Goal: Information Seeking & Learning: Understand process/instructions

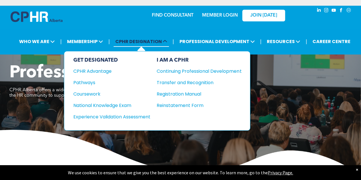
click at [166, 42] on icon at bounding box center [165, 41] width 5 height 5
click at [111, 70] on div "CPHR Advantage" at bounding box center [107, 71] width 69 height 7
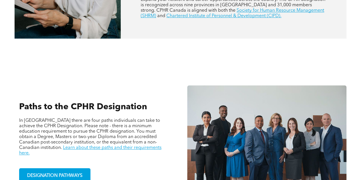
scroll to position [342, 0]
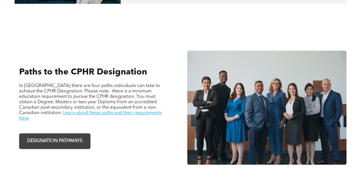
click at [78, 140] on span "DESIGNATION PATHWAYS" at bounding box center [54, 140] width 59 height 11
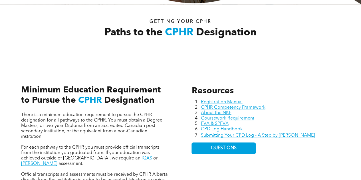
scroll to position [228, 0]
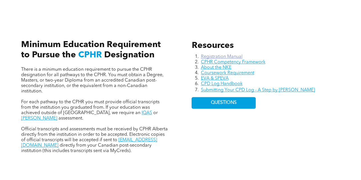
click at [210, 57] on link "Registration Manual" at bounding box center [221, 56] width 42 height 5
